Goal: Check status

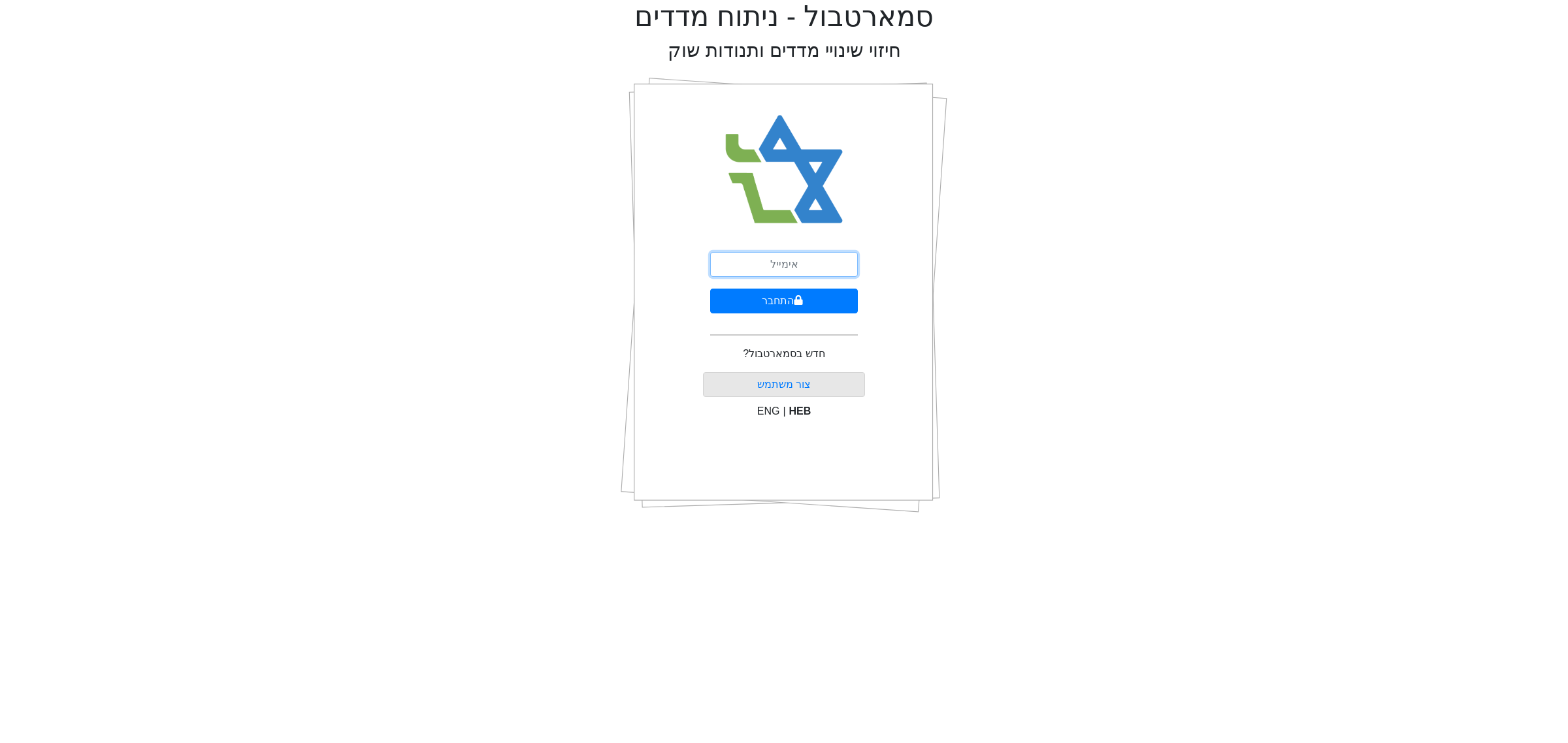
drag, startPoint x: 767, startPoint y: 254, endPoint x: 767, endPoint y: 262, distance: 8.0
click at [767, 254] on input "email" at bounding box center [784, 265] width 148 height 25
type input "ם"
type input "[EMAIL_ADDRESS][DOMAIN_NAME]"
click at [763, 302] on button "התחבר" at bounding box center [784, 301] width 148 height 25
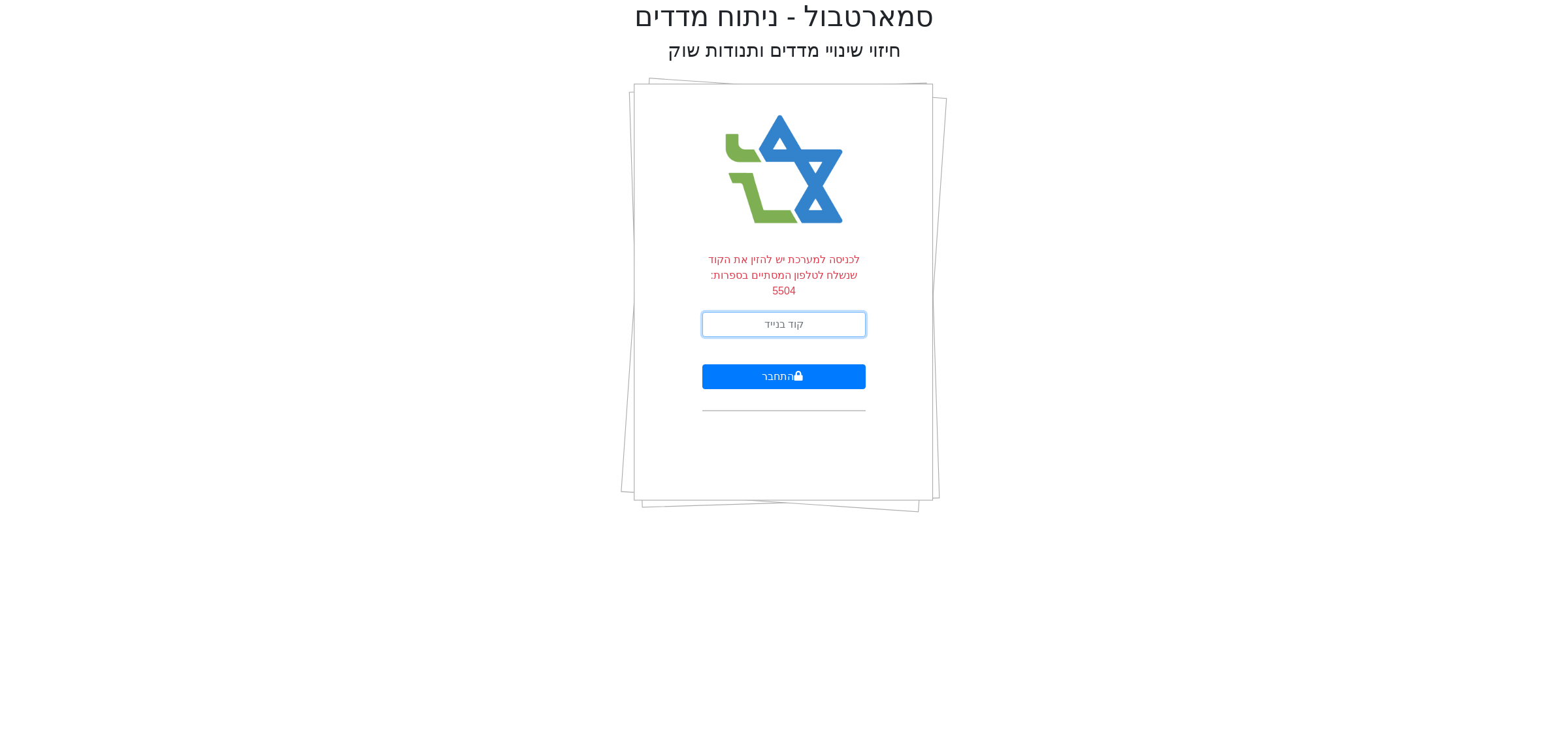
click at [759, 312] on input "text" at bounding box center [784, 325] width 163 height 25
type input "588984"
click at [702, 364] on button "התחבר" at bounding box center [784, 377] width 163 height 25
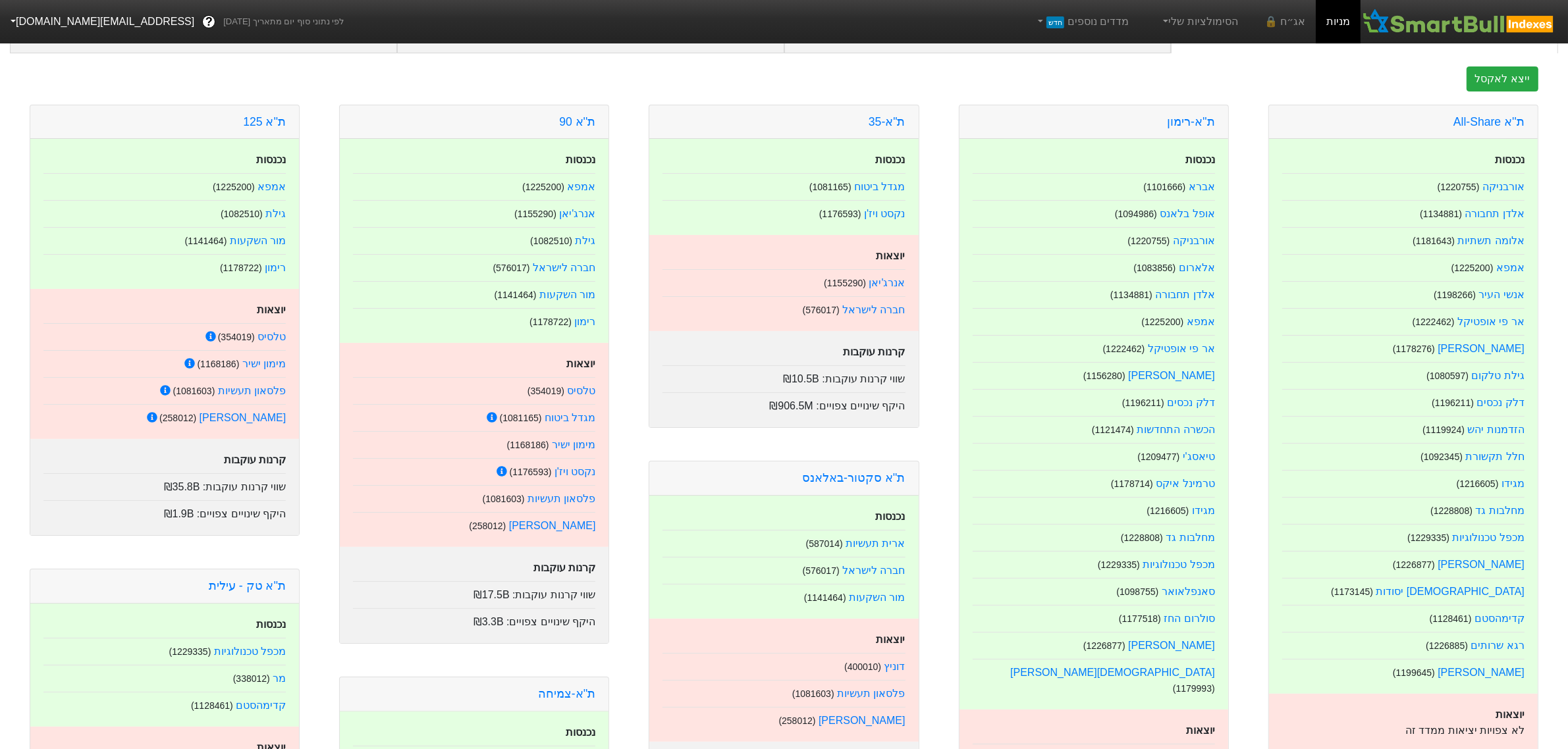
scroll to position [82, 0]
